Goal: Task Accomplishment & Management: Manage account settings

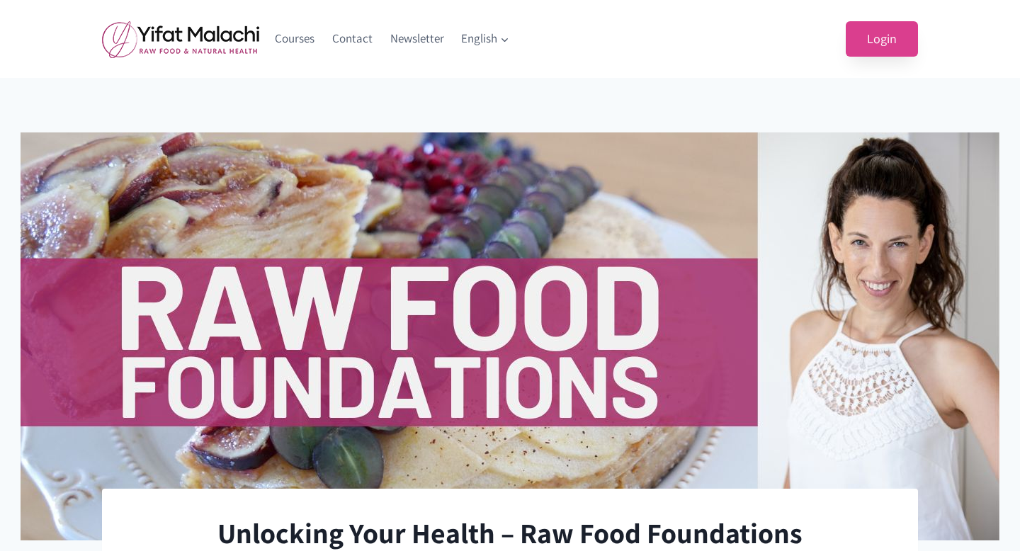
click at [888, 40] on link "Login" at bounding box center [882, 39] width 72 height 36
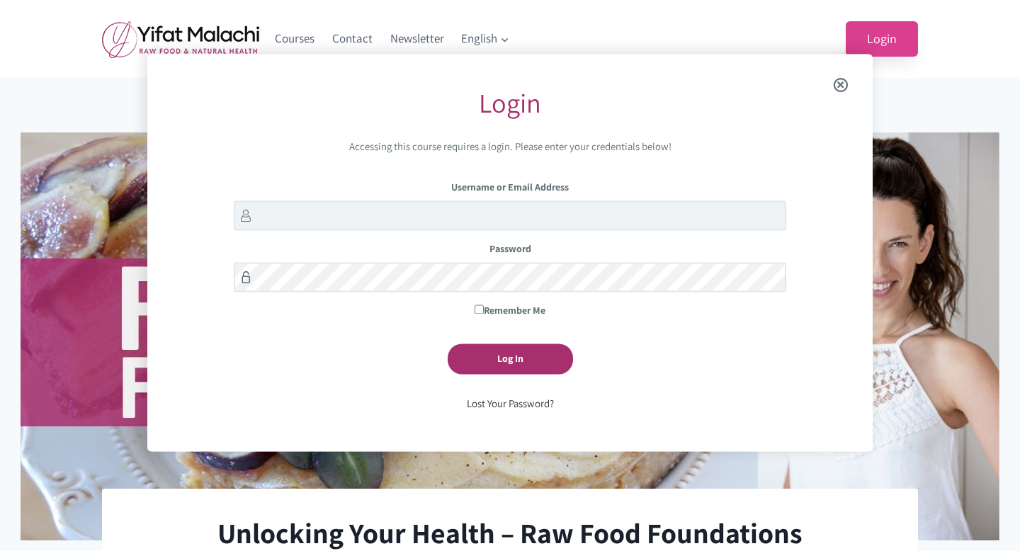
scroll to position [56, 0]
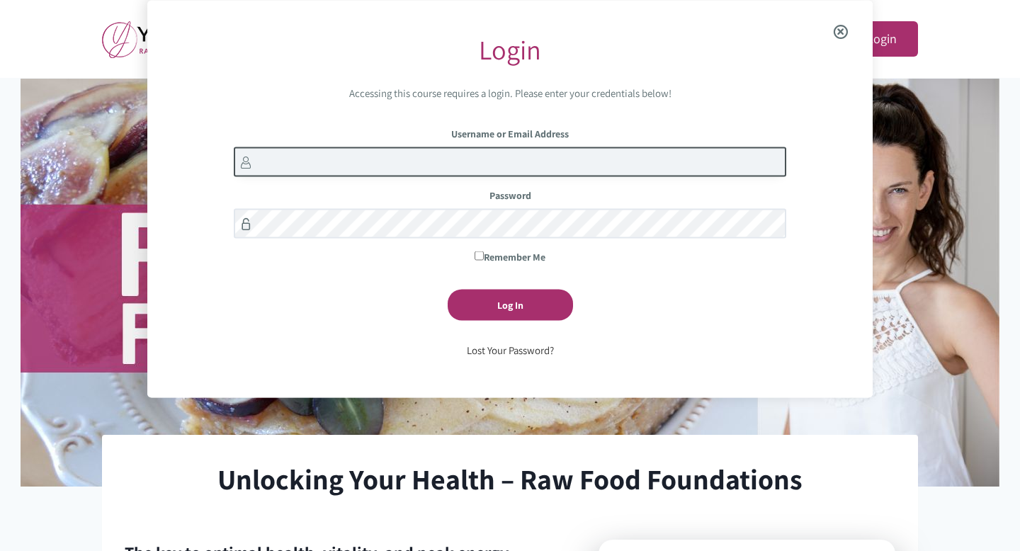
click at [494, 165] on input "Username or Email Address" at bounding box center [510, 162] width 552 height 30
type input "J"
type input "a"
type input "janine@janineflint.com"
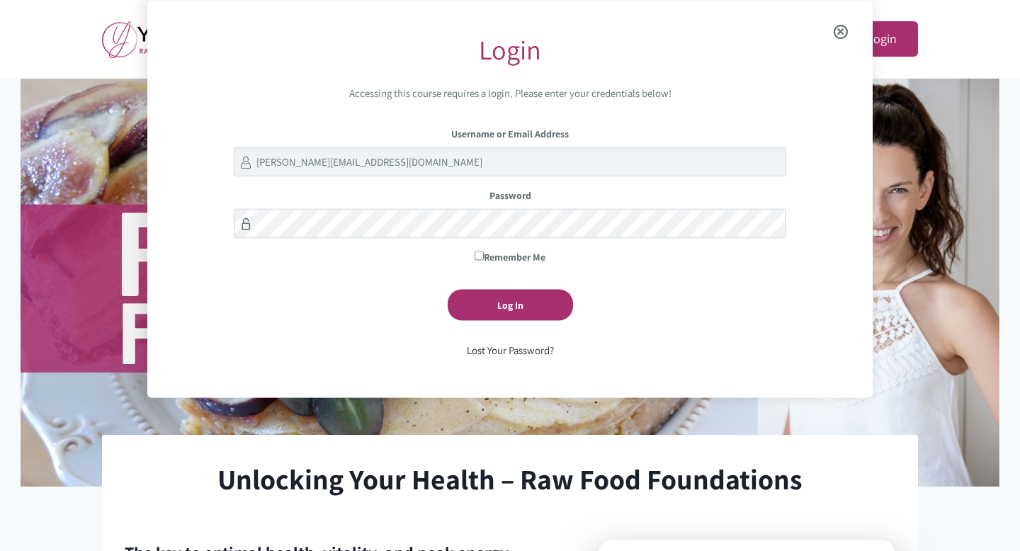
click at [480, 256] on input "Remember Me" at bounding box center [479, 255] width 9 height 9
checkbox input "true"
click at [499, 306] on input "Log In" at bounding box center [510, 305] width 125 height 30
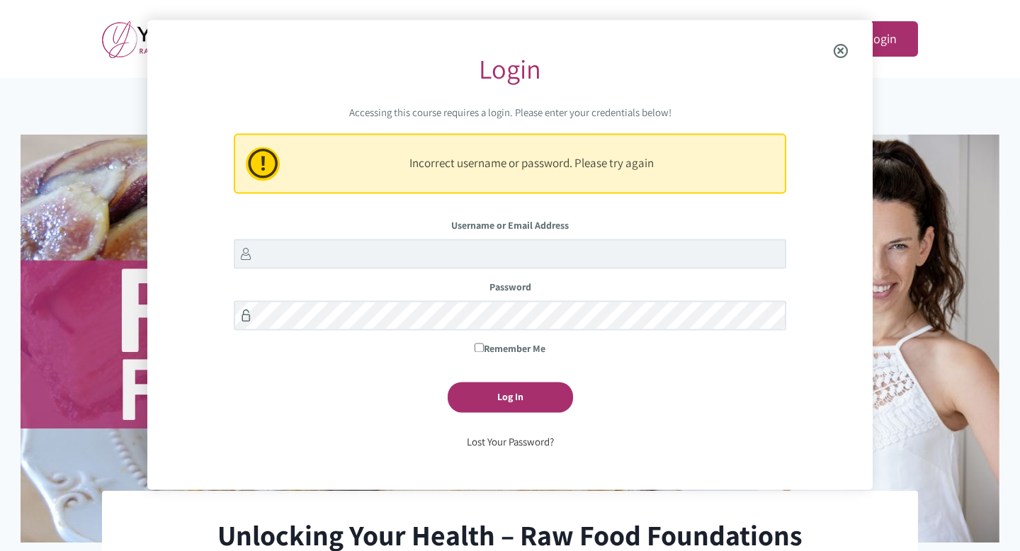
scroll to position [20, 0]
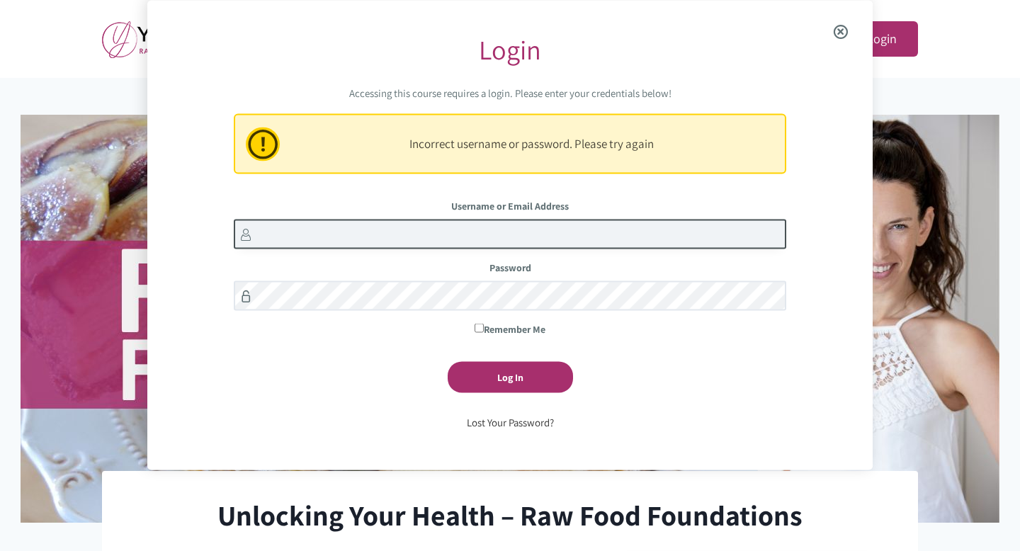
click at [467, 230] on input "Username or Email Address" at bounding box center [510, 234] width 552 height 30
click at [456, 236] on input "Username or Email Address" at bounding box center [510, 234] width 552 height 30
type input "janine@janineflint.com"
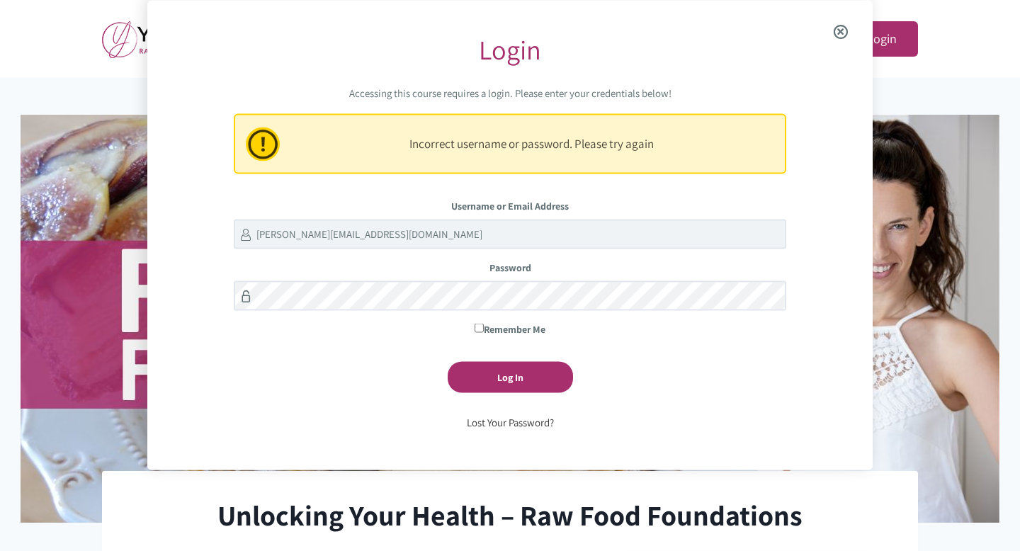
click at [476, 419] on link "Lost Your Password?" at bounding box center [510, 421] width 87 height 13
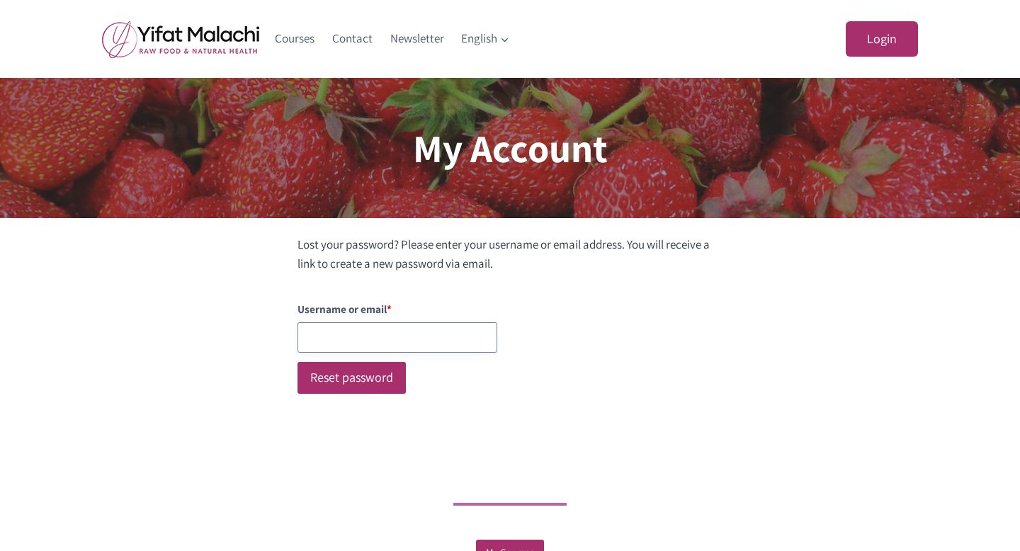
click at [385, 329] on input "Username or Email Address" at bounding box center [398, 337] width 200 height 30
type input "[PERSON_NAME][EMAIL_ADDRESS][DOMAIN_NAME]"
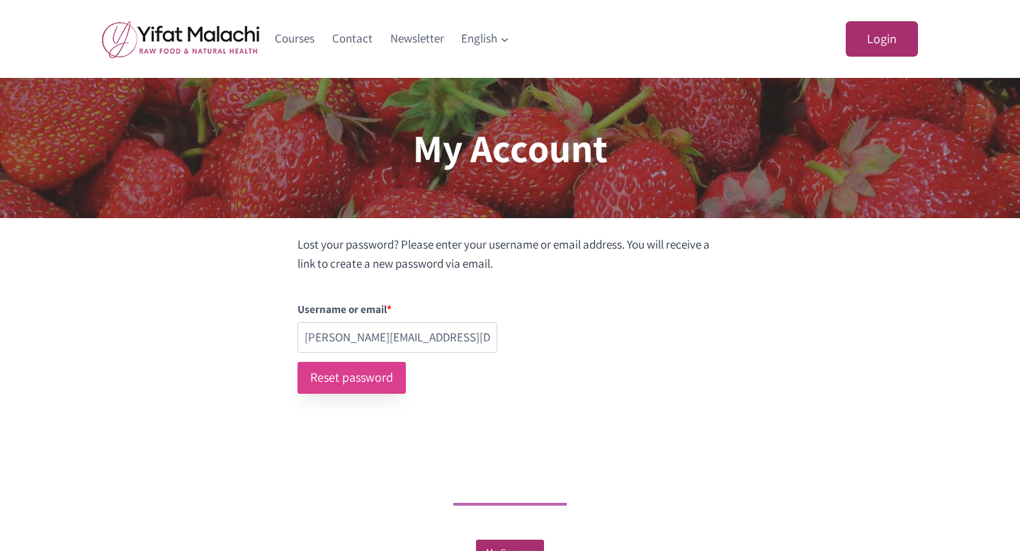
click at [380, 375] on button "Reset password" at bounding box center [352, 378] width 108 height 32
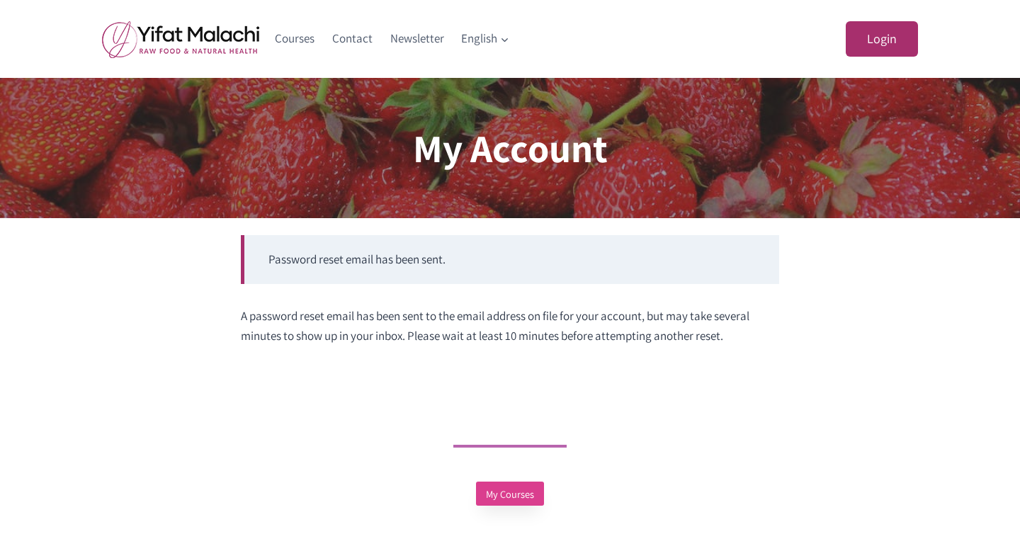
click at [492, 494] on link "My Courses" at bounding box center [510, 494] width 69 height 25
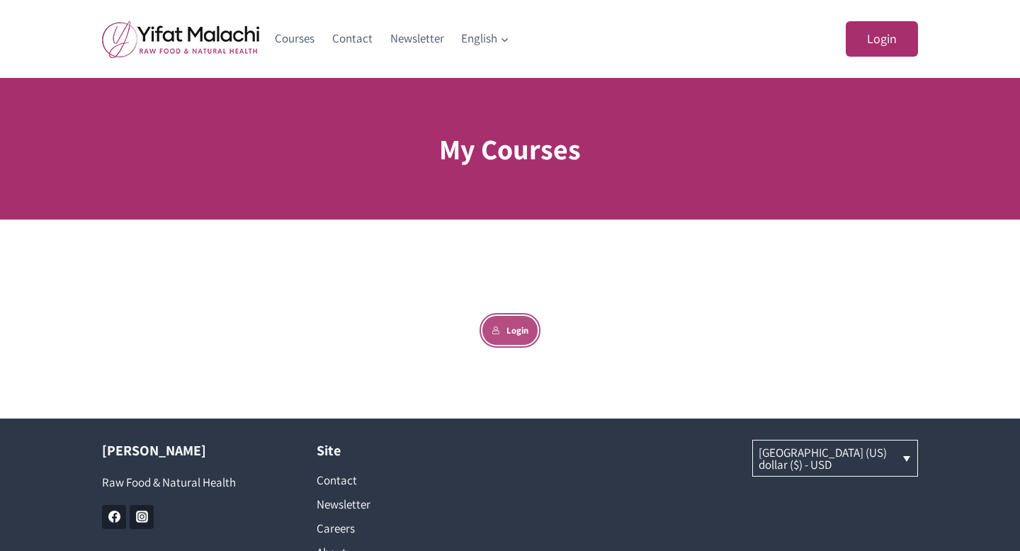
click at [511, 324] on link "Login" at bounding box center [509, 330] width 55 height 29
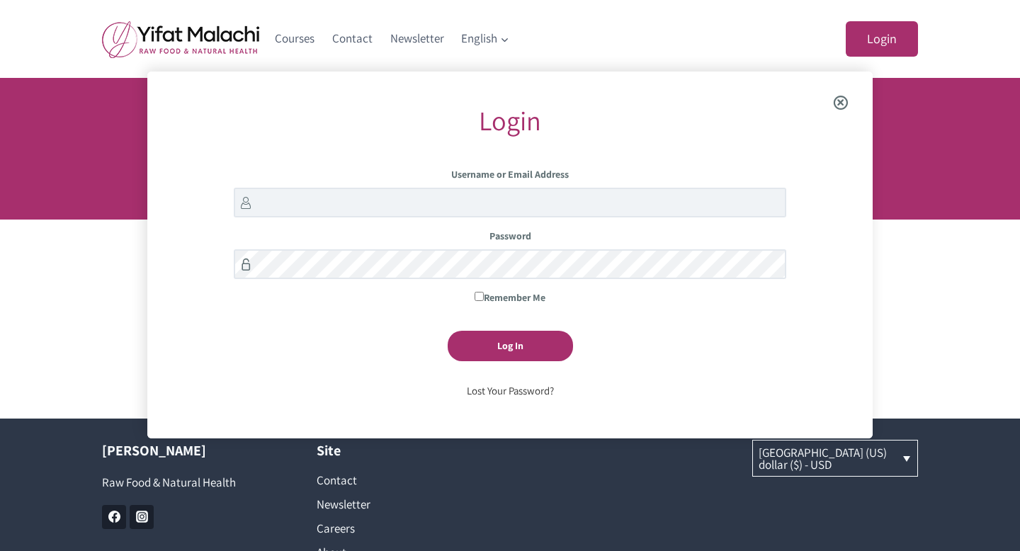
scroll to position [72, 0]
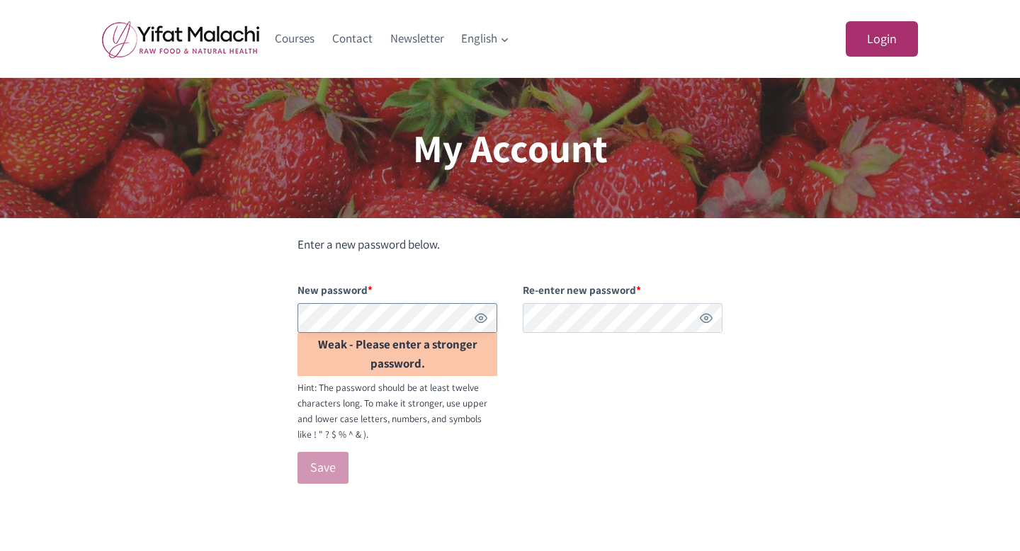
click at [277, 305] on div "Enter a new password below. New password * Required Weak - Please enter a stron…" at bounding box center [510, 364] width 538 height 259
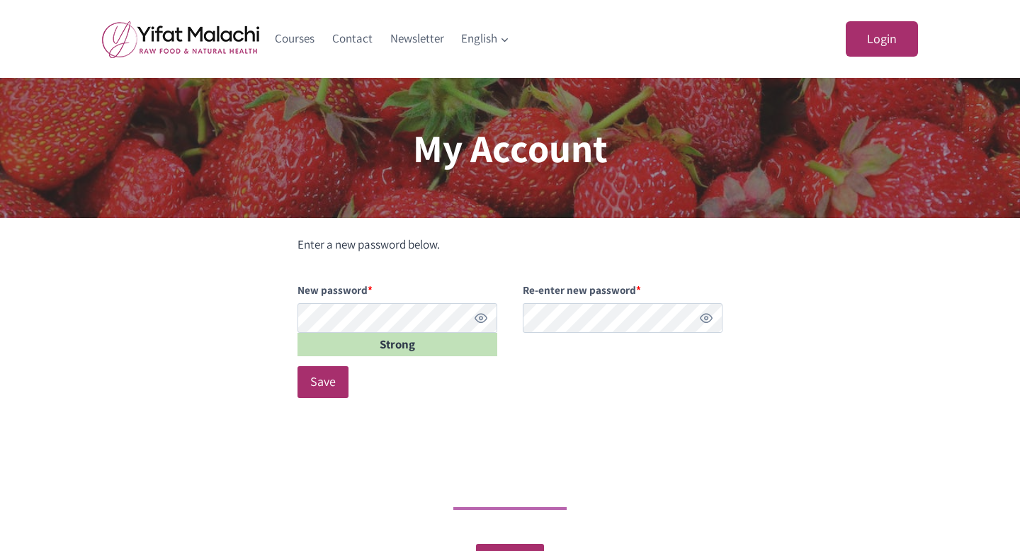
click at [482, 312] on button "Show password" at bounding box center [481, 318] width 16 height 16
click at [703, 317] on button "Show password" at bounding box center [706, 318] width 16 height 16
click at [315, 390] on button "Save" at bounding box center [323, 382] width 51 height 32
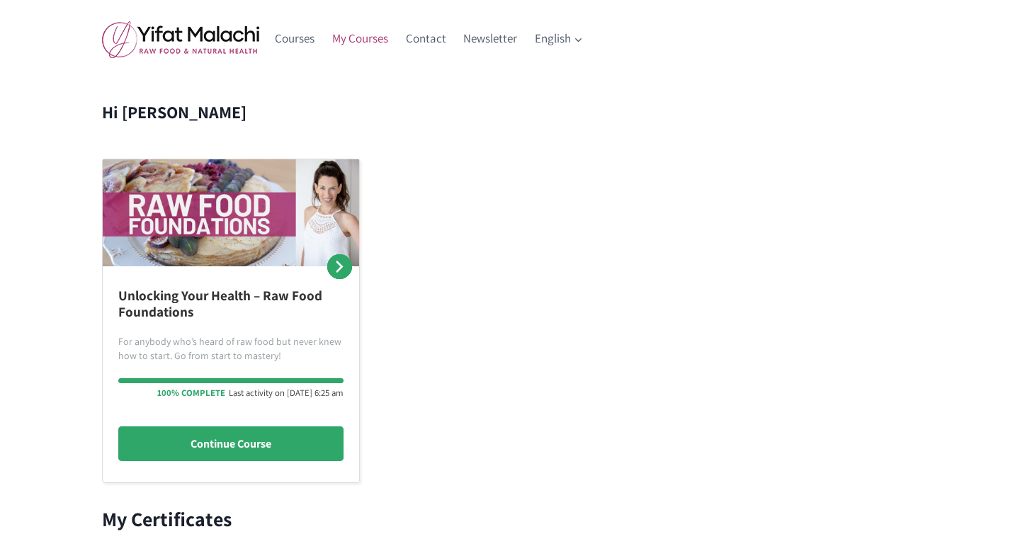
scroll to position [305, 0]
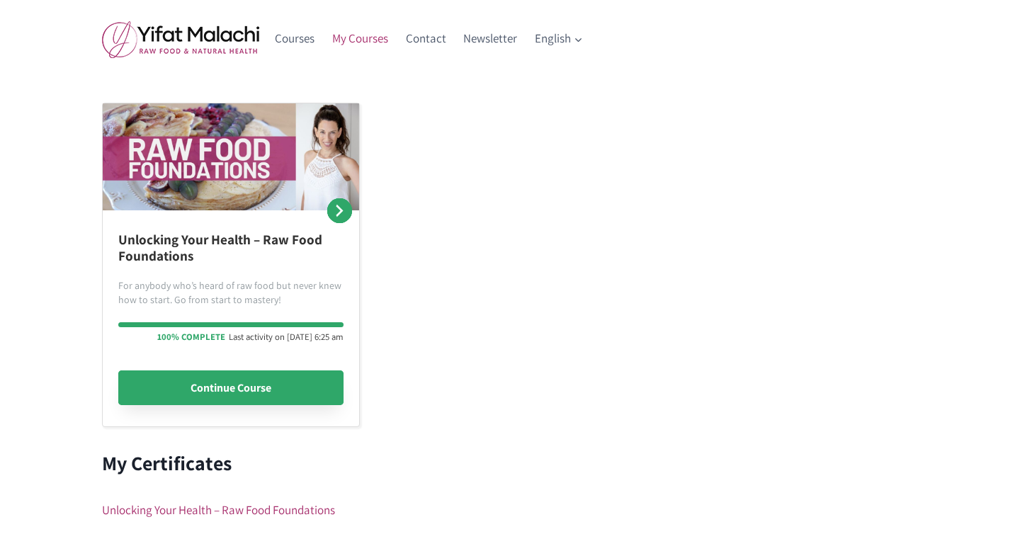
click at [209, 385] on link "Continue Course" at bounding box center [230, 387] width 225 height 35
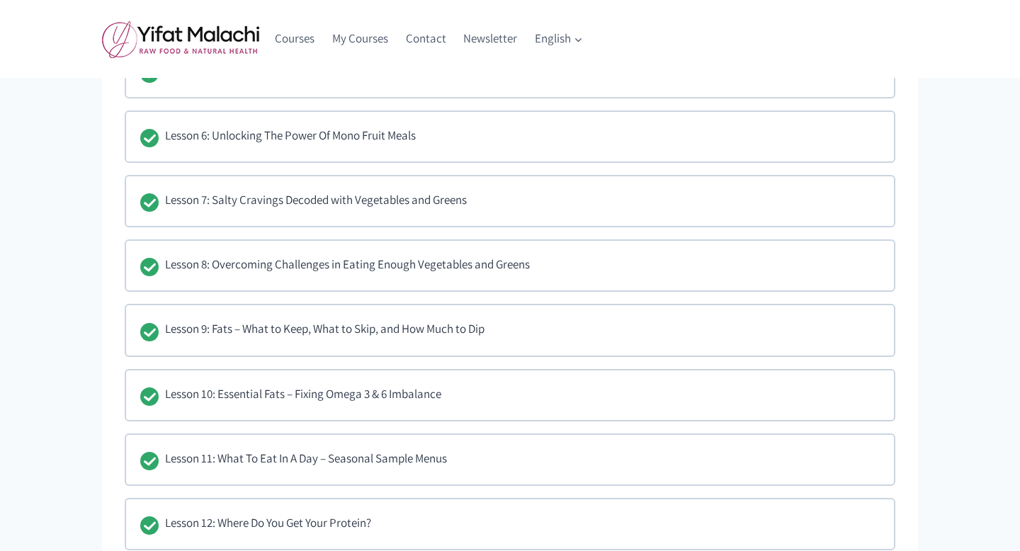
scroll to position [1363, 0]
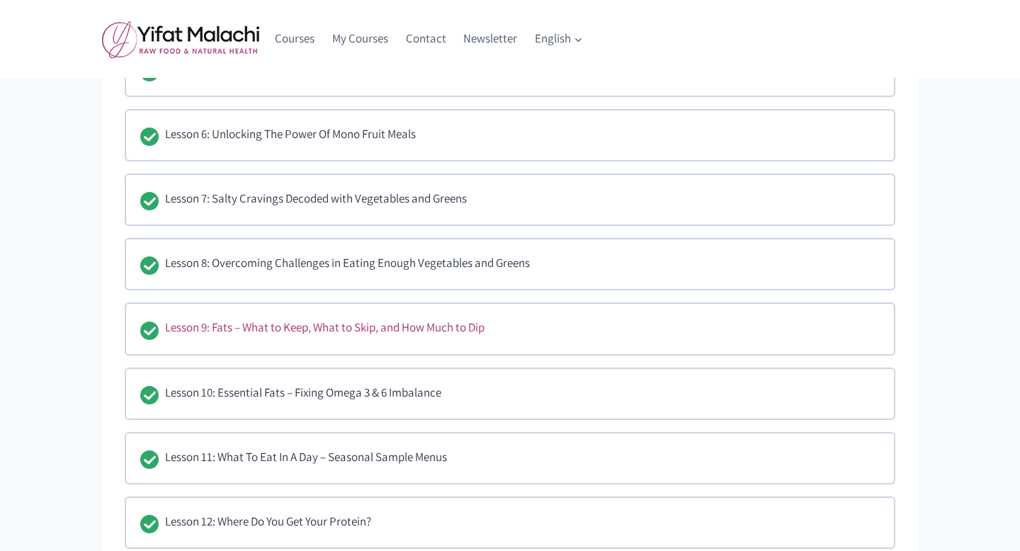
click at [229, 328] on div "Lesson 9: Fats – What to Keep, What to Skip, and How Much to Dip" at bounding box center [324, 328] width 319 height 21
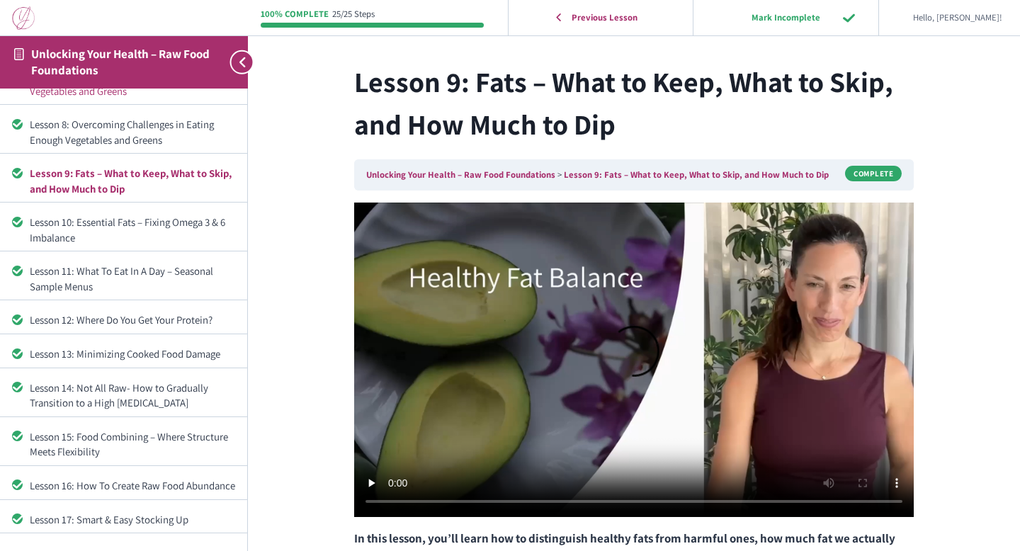
scroll to position [332, 0]
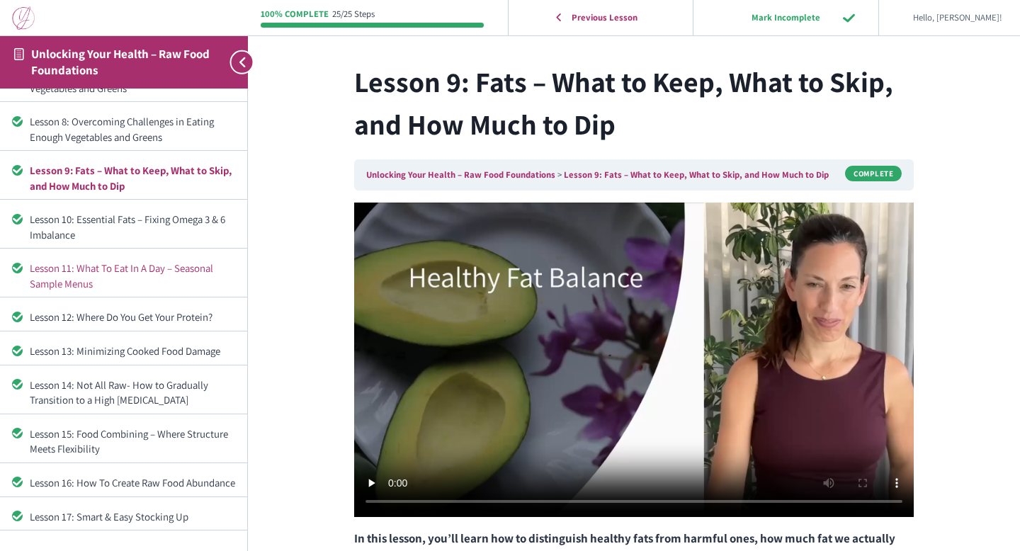
click at [157, 266] on div "Lesson 11: What To Eat In A Day – Seasonal Sample Menus" at bounding box center [132, 276] width 205 height 30
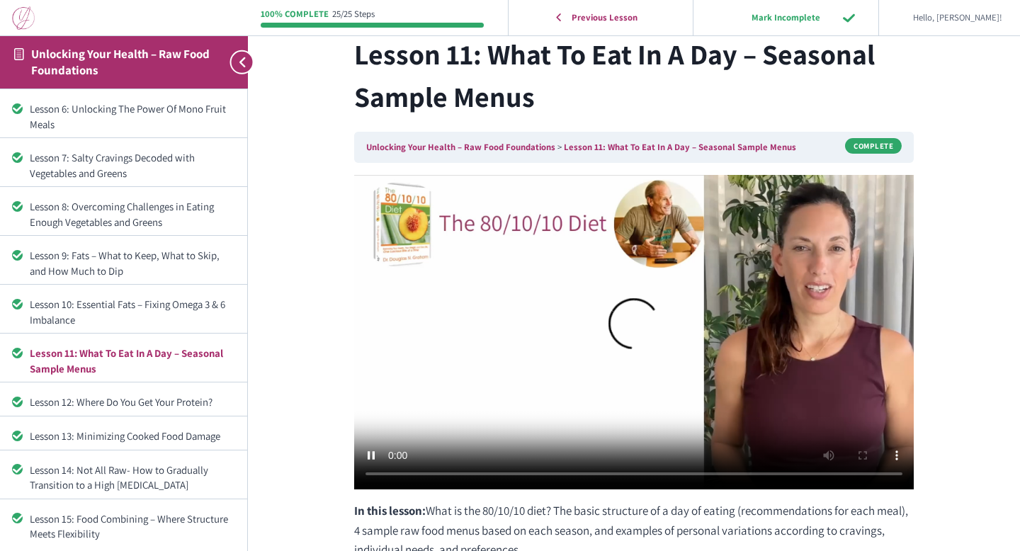
scroll to position [250, 0]
